Goal: Navigation & Orientation: Find specific page/section

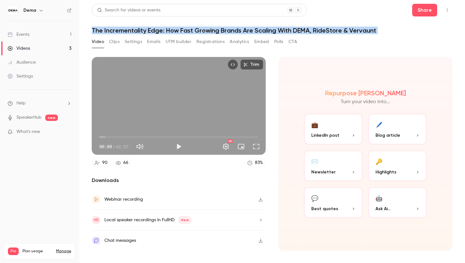
click at [17, 36] on div "Events" at bounding box center [19, 34] width 22 height 6
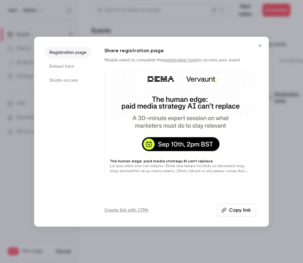
scroll to position [0, 25]
